Goal: Task Accomplishment & Management: Manage account settings

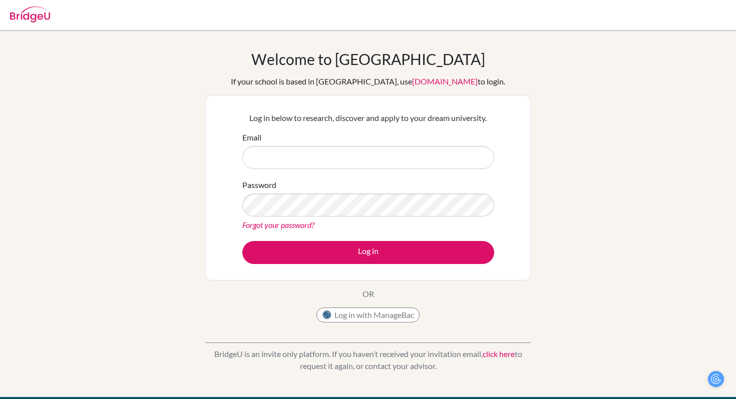
click at [278, 158] on input "Email" at bounding box center [368, 157] width 252 height 23
type input "[EMAIL_ADDRESS][DOMAIN_NAME]"
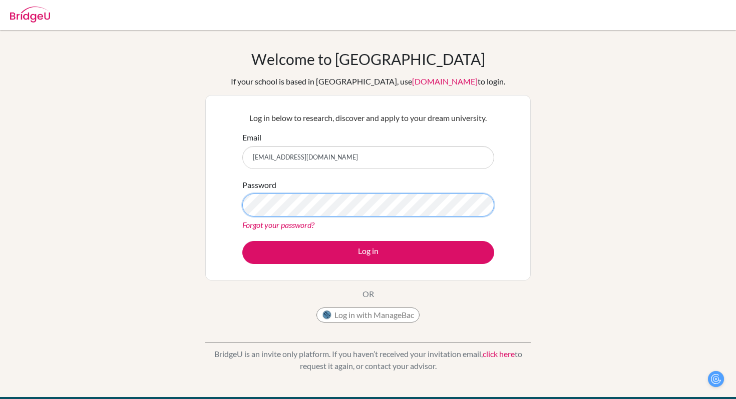
click at [242, 241] on button "Log in" at bounding box center [368, 252] width 252 height 23
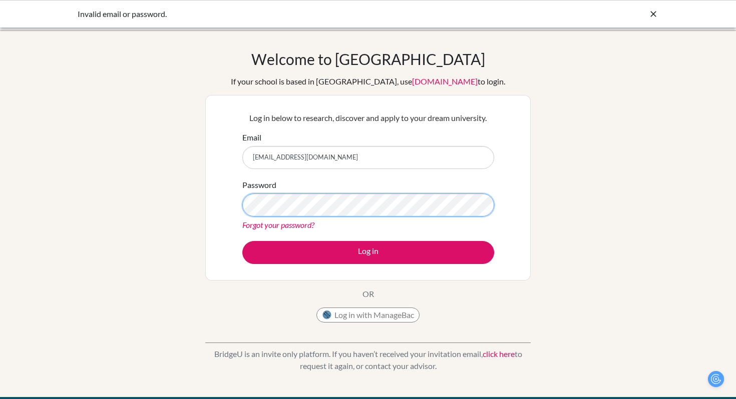
click at [242, 241] on button "Log in" at bounding box center [368, 252] width 252 height 23
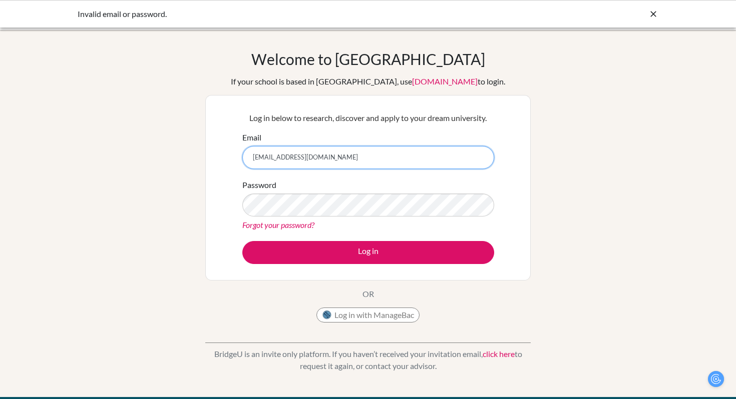
drag, startPoint x: 328, startPoint y: 91, endPoint x: 221, endPoint y: 188, distance: 144.6
click at [221, 188] on div "Log in below to research, discover and apply to your dream university. Email [E…" at bounding box center [367, 188] width 325 height 186
